Goal: Task Accomplishment & Management: Use online tool/utility

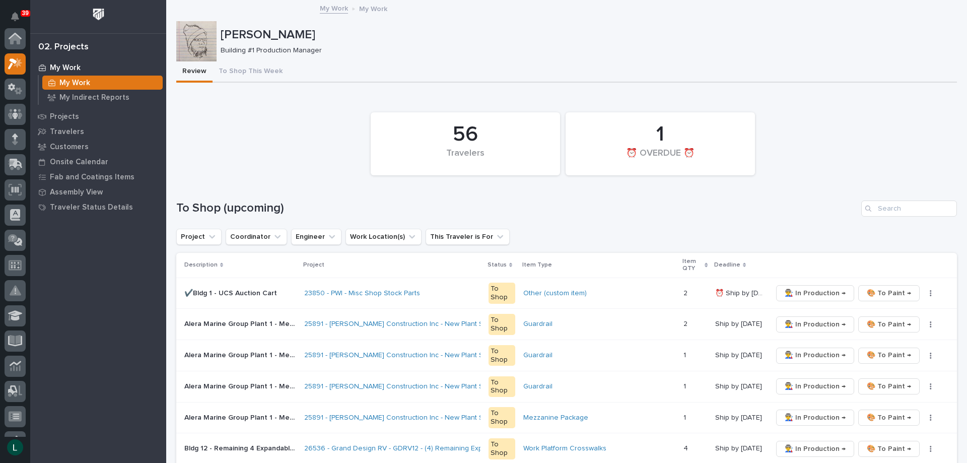
scroll to position [25, 0]
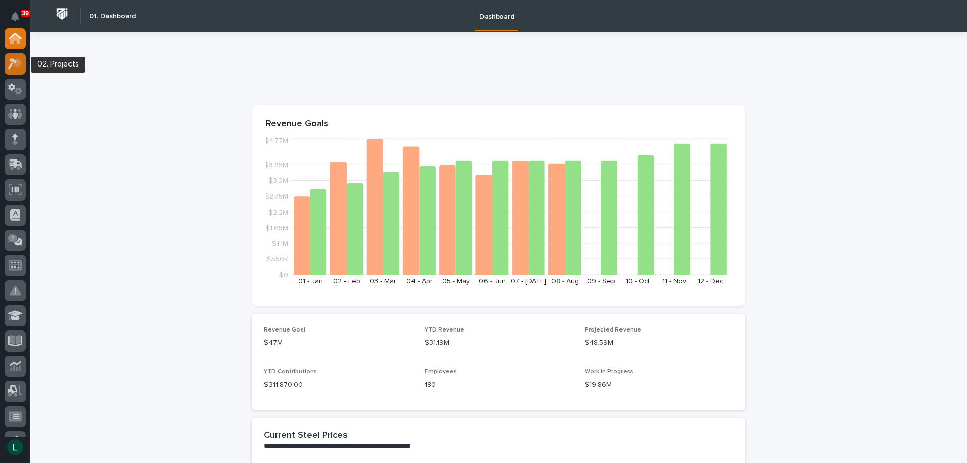
click at [14, 61] on icon at bounding box center [12, 63] width 9 height 11
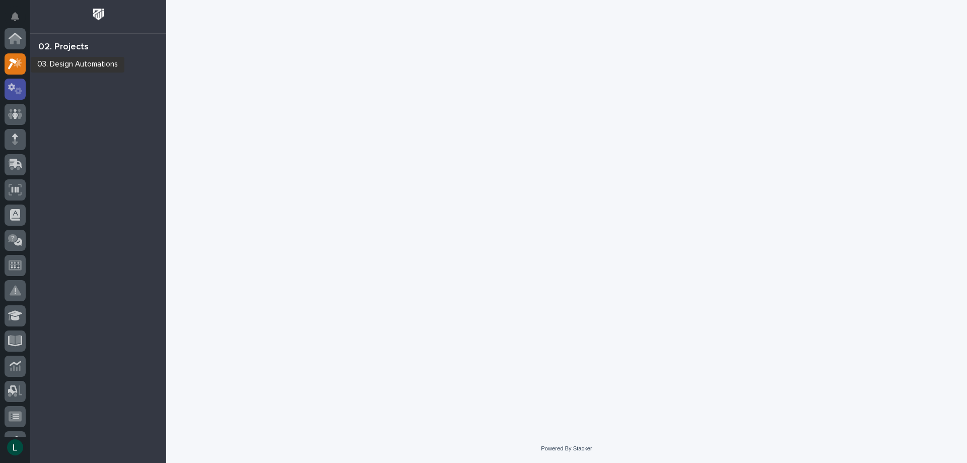
scroll to position [25, 0]
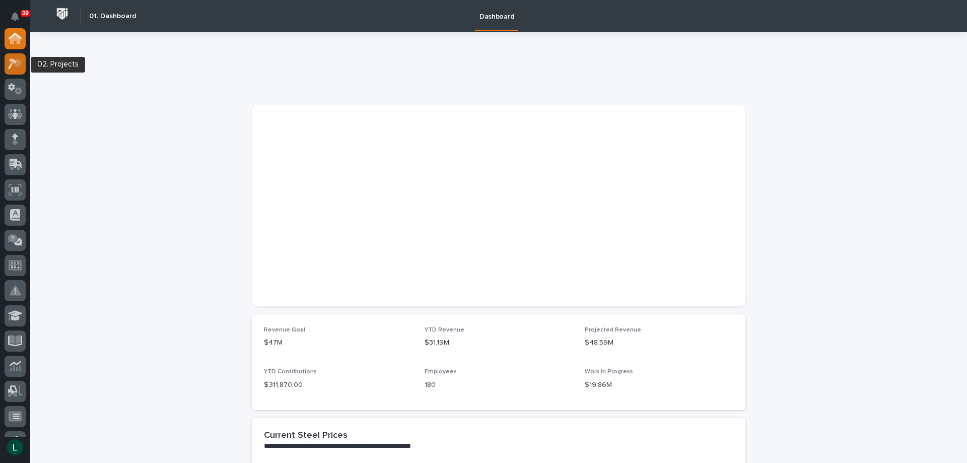
click at [16, 60] on icon at bounding box center [12, 63] width 9 height 11
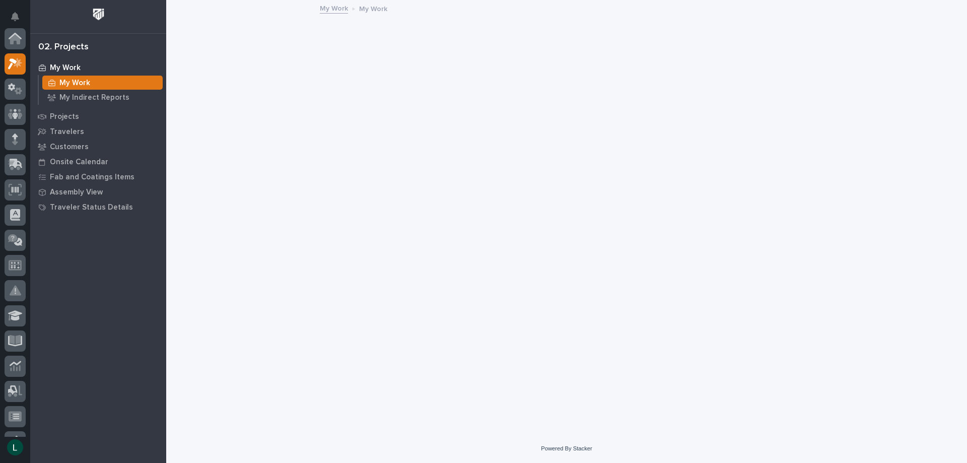
scroll to position [25, 0]
click at [63, 114] on p "Projects" at bounding box center [64, 116] width 29 height 9
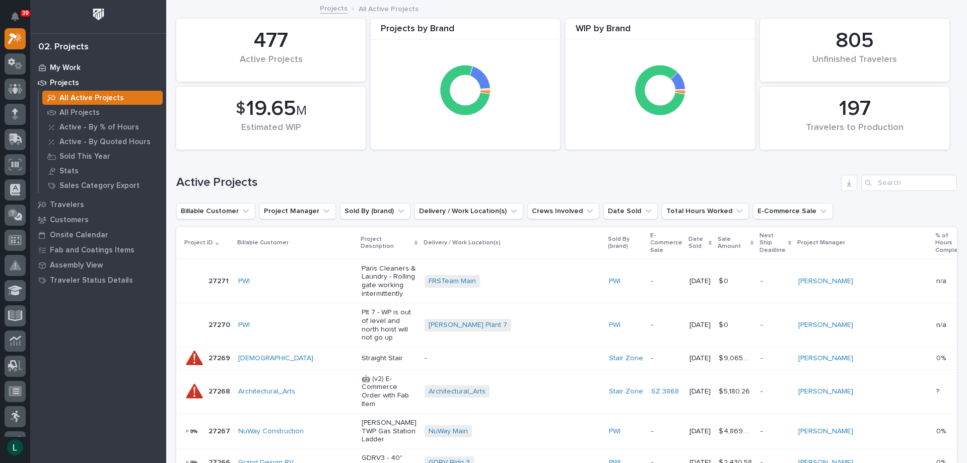
click at [60, 62] on div "My Work" at bounding box center [98, 67] width 131 height 14
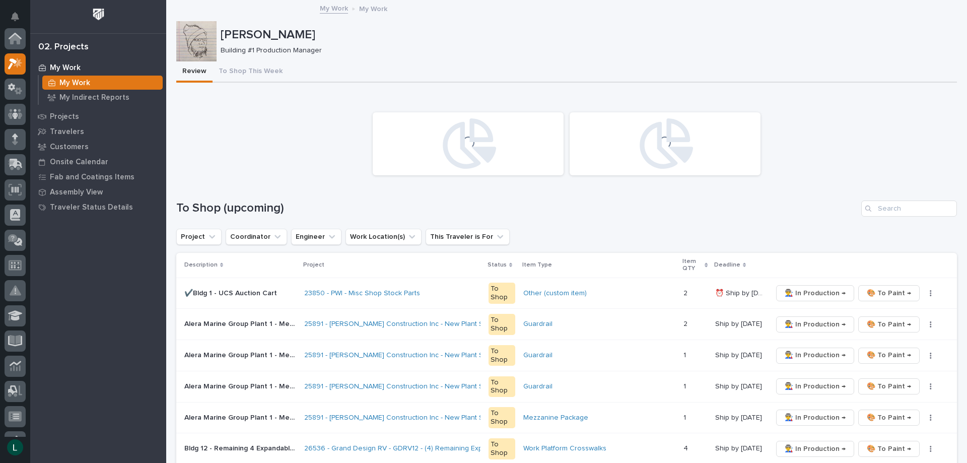
click at [61, 64] on p "My Work" at bounding box center [65, 67] width 31 height 9
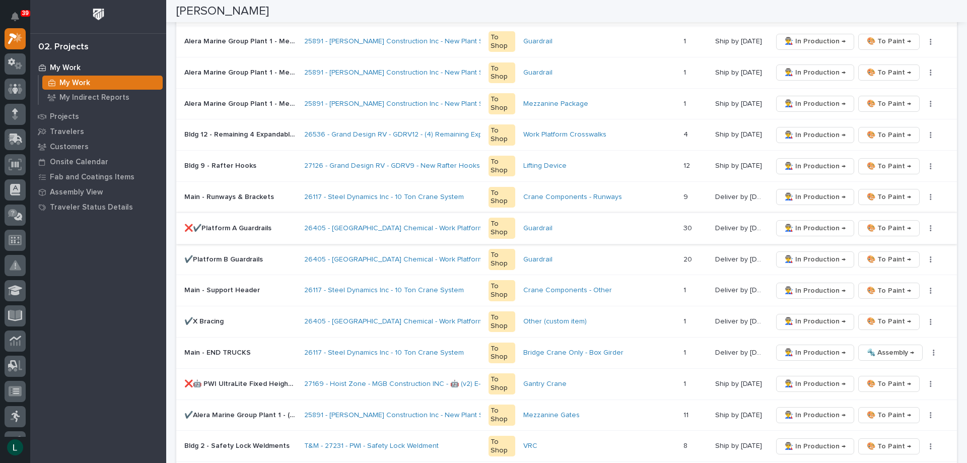
scroll to position [353, 0]
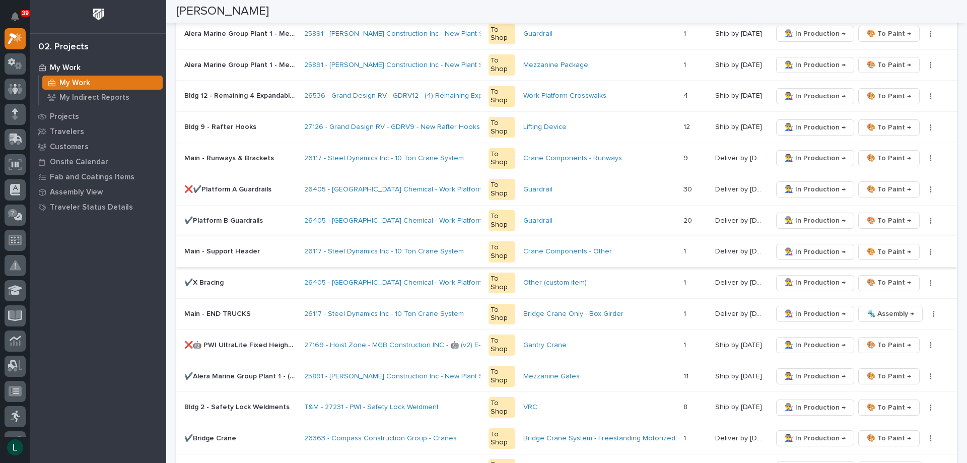
click at [883, 249] on span "🎨 To Paint →" at bounding box center [889, 252] width 44 height 12
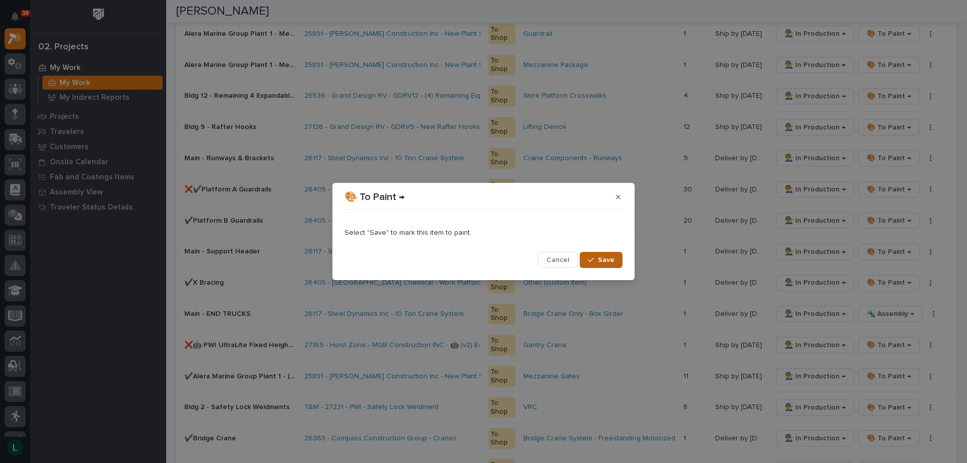
click at [608, 259] on span "Save" at bounding box center [606, 259] width 17 height 9
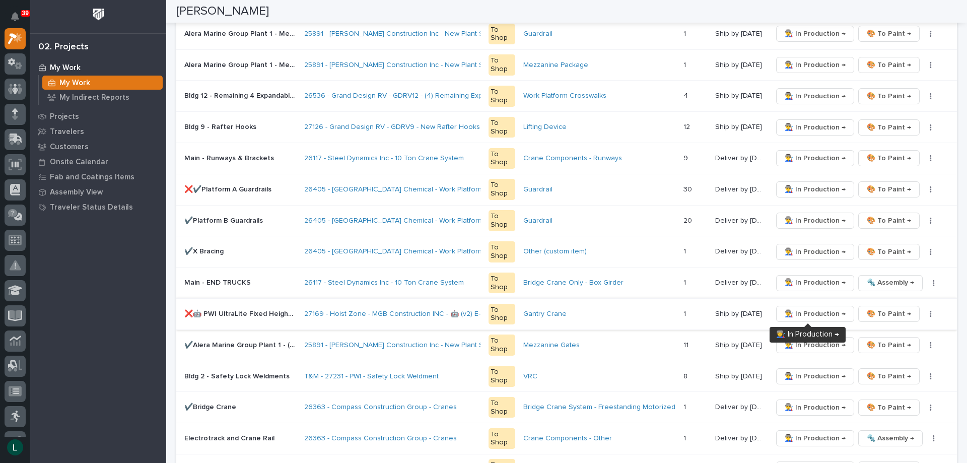
click at [820, 312] on span "👨‍🏭 In Production →" at bounding box center [815, 314] width 61 height 12
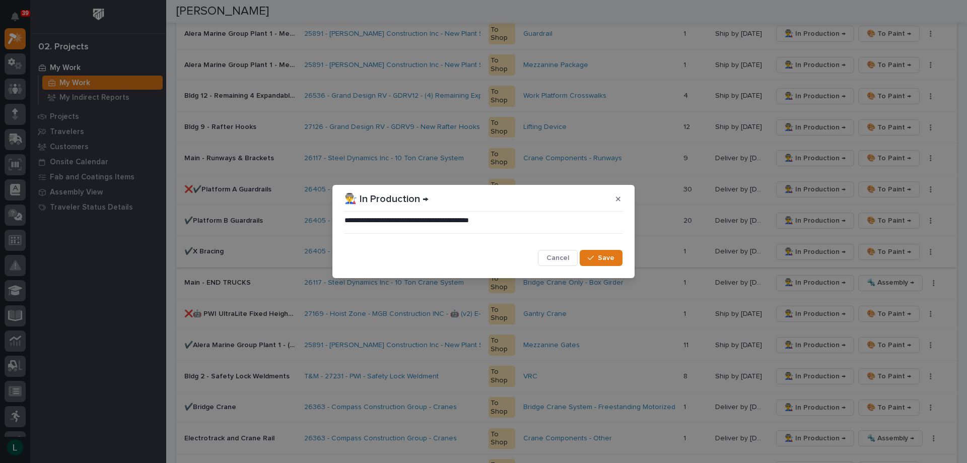
click at [560, 256] on span "Cancel" at bounding box center [558, 257] width 23 height 9
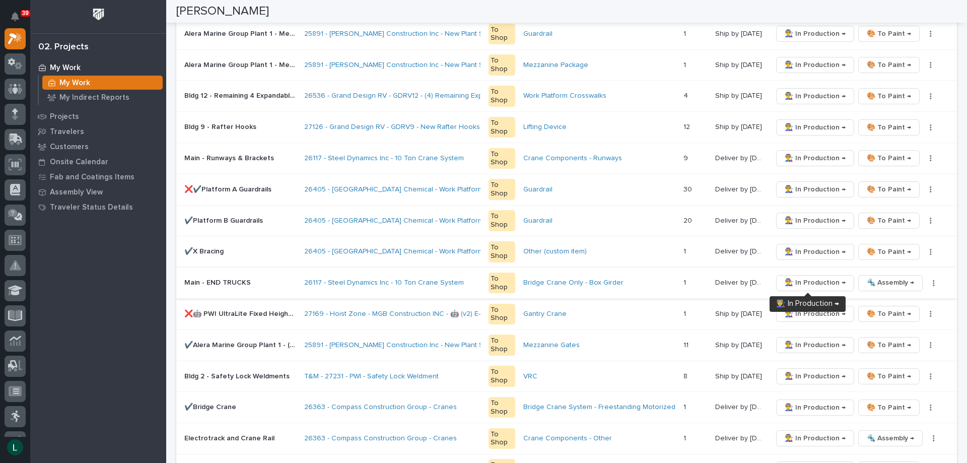
click at [797, 279] on span "👨‍🏭 In Production →" at bounding box center [815, 283] width 61 height 12
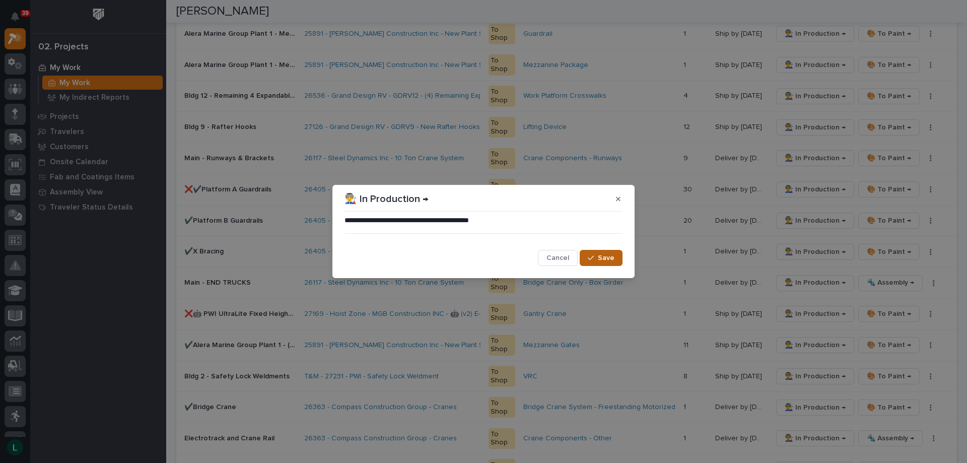
click at [609, 257] on span "Save" at bounding box center [606, 257] width 17 height 9
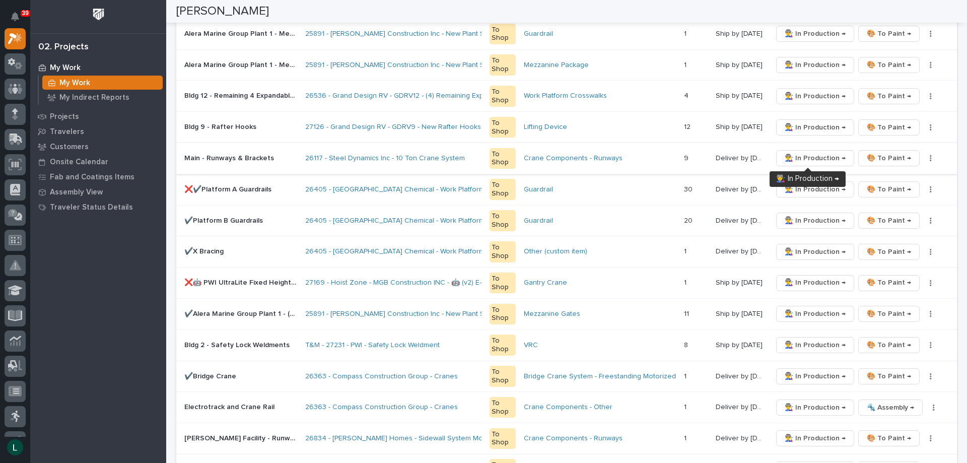
click at [811, 157] on span "👨‍🏭 In Production →" at bounding box center [815, 158] width 61 height 12
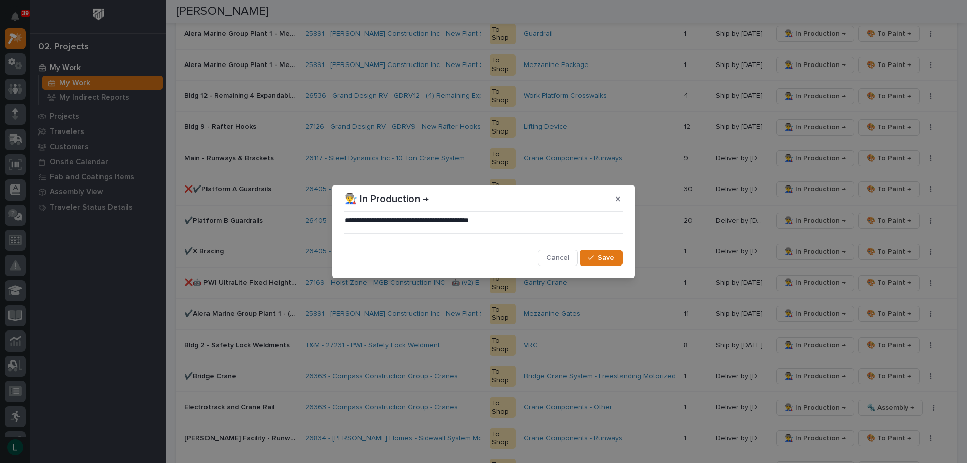
click at [605, 258] on span "Save" at bounding box center [606, 257] width 17 height 9
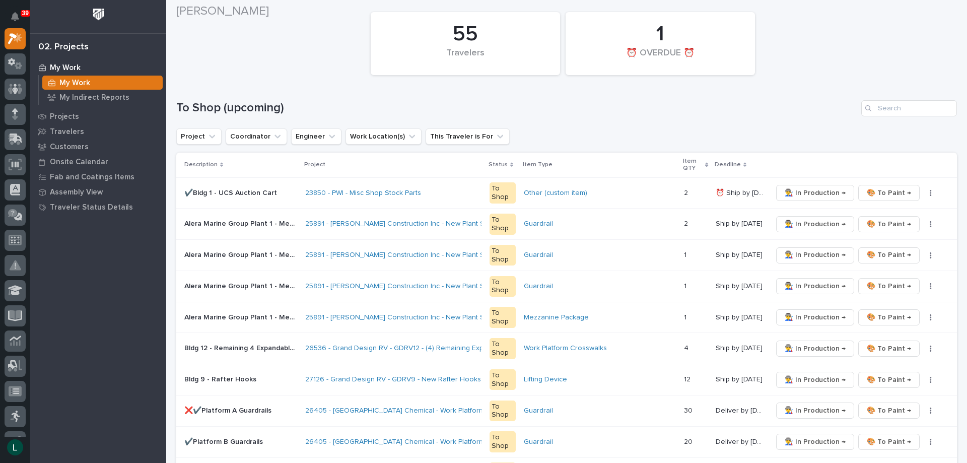
scroll to position [101, 0]
